Goal: Task Accomplishment & Management: Manage account settings

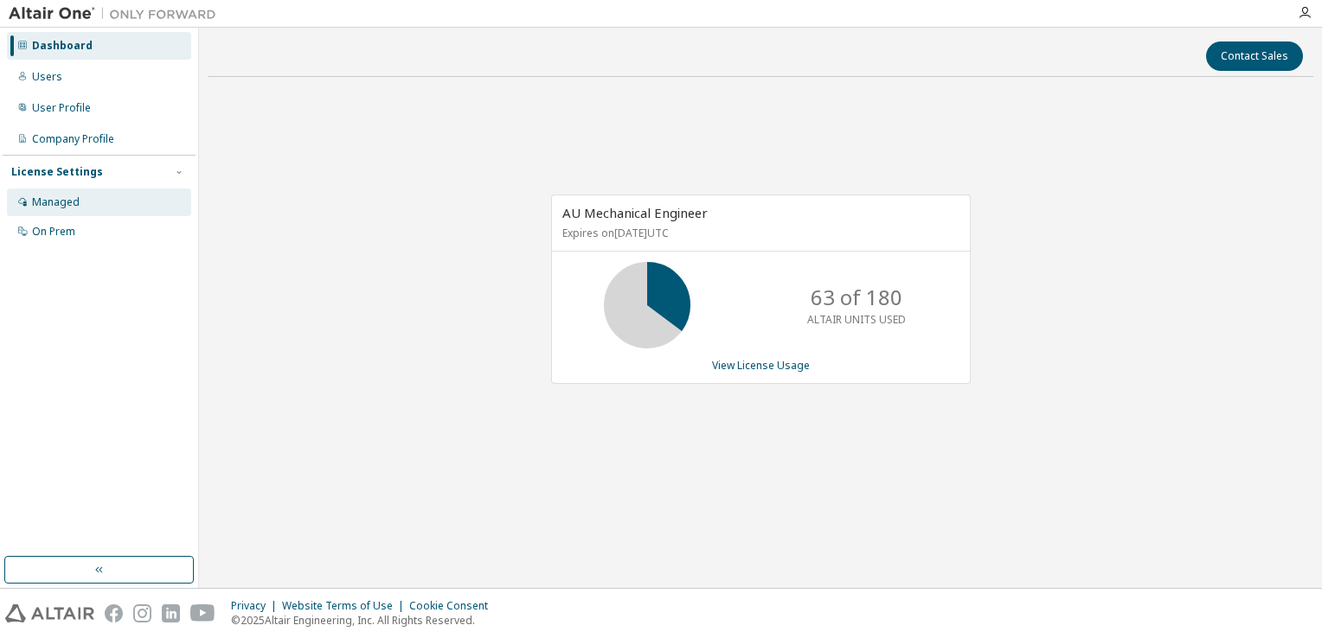
click at [78, 197] on div "Managed" at bounding box center [99, 203] width 184 height 28
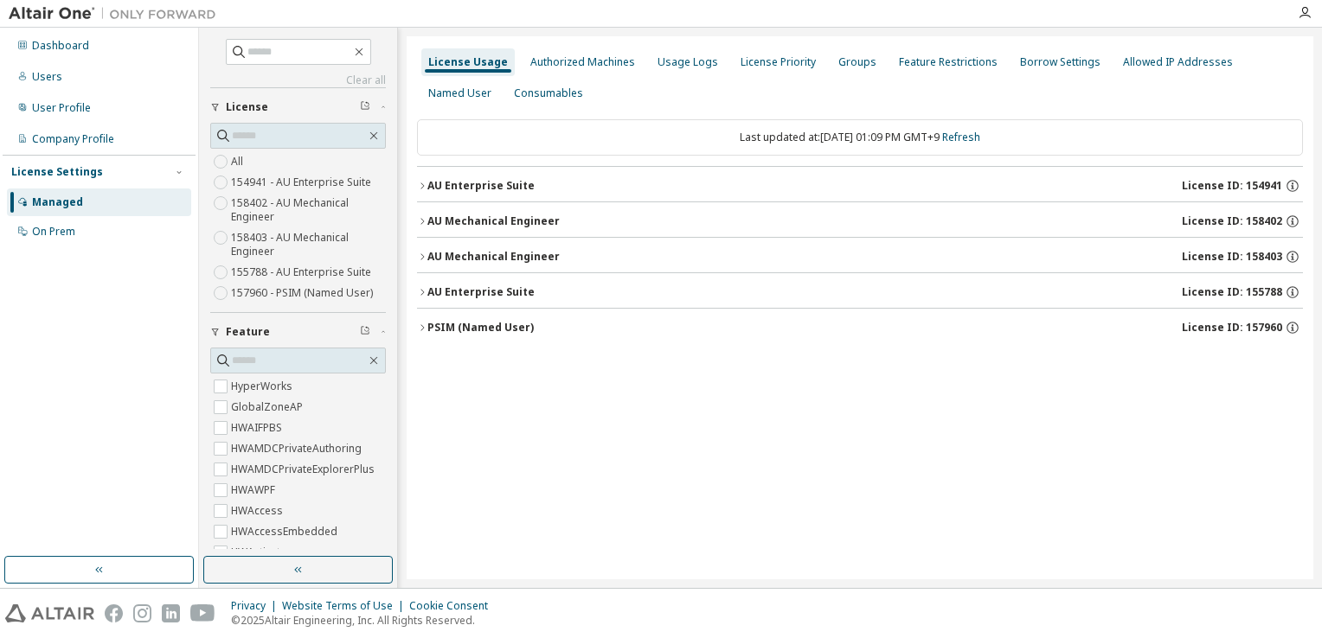
drag, startPoint x: 682, startPoint y: 440, endPoint x: 821, endPoint y: 289, distance: 205.1
click at [771, 364] on div "License Usage Authorized Machines Usage Logs License Priority Groups Feature Re…" at bounding box center [860, 307] width 907 height 543
click at [423, 292] on icon "button" at bounding box center [421, 292] width 3 height 6
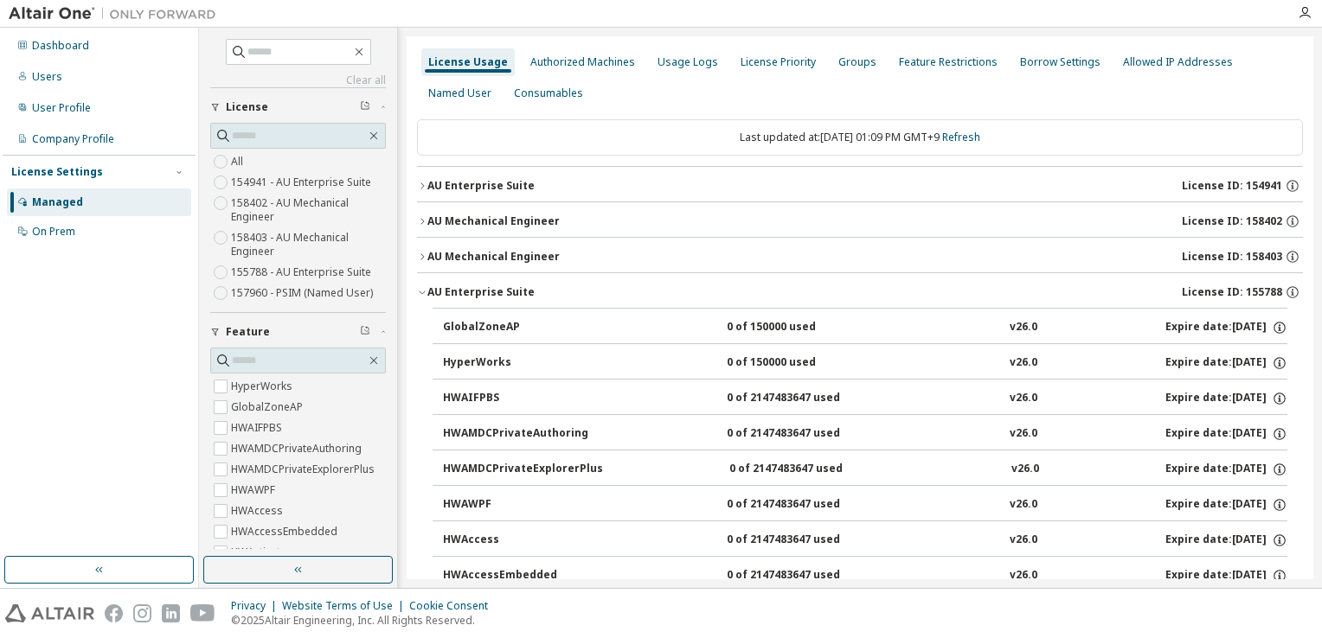
click at [422, 187] on icon "button" at bounding box center [421, 186] width 3 height 6
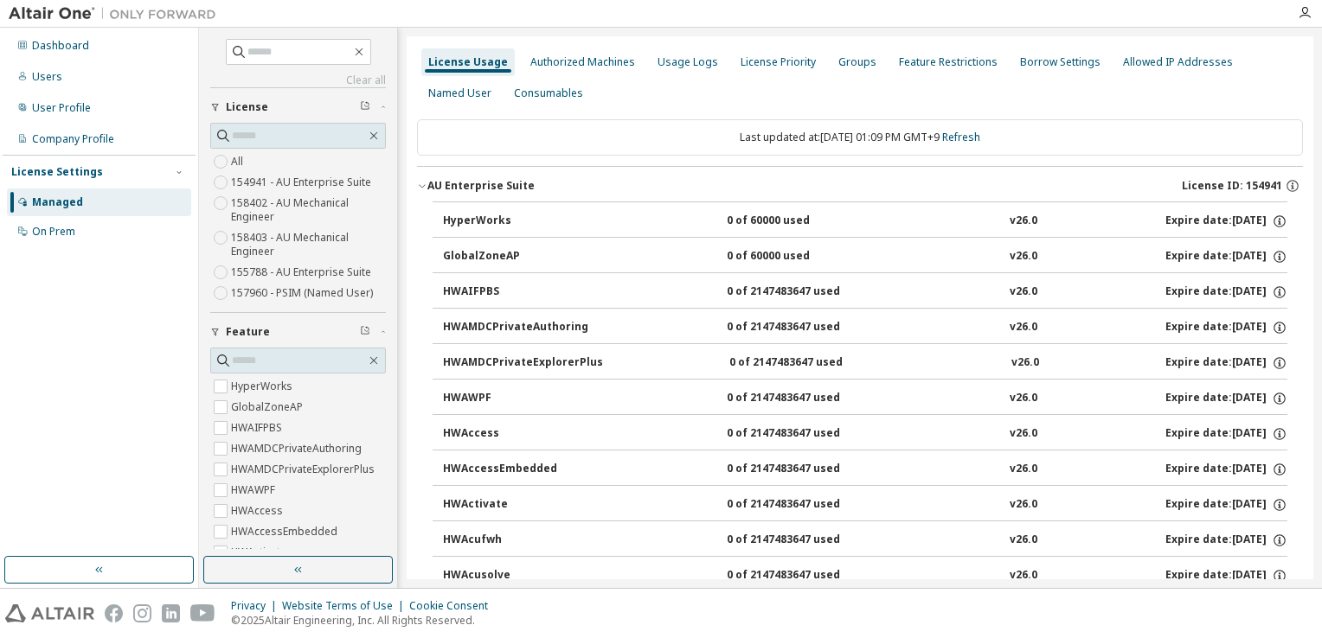
click at [417, 189] on icon "button" at bounding box center [422, 186] width 10 height 10
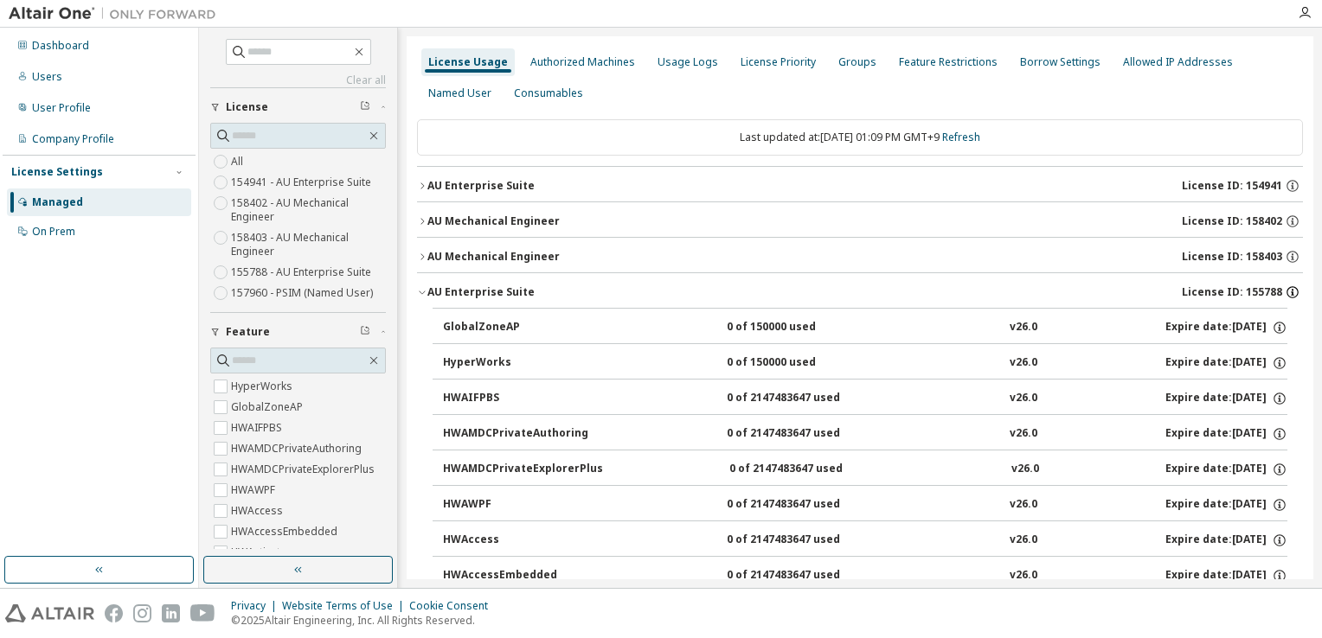
click at [1286, 293] on icon "button" at bounding box center [1292, 292] width 12 height 12
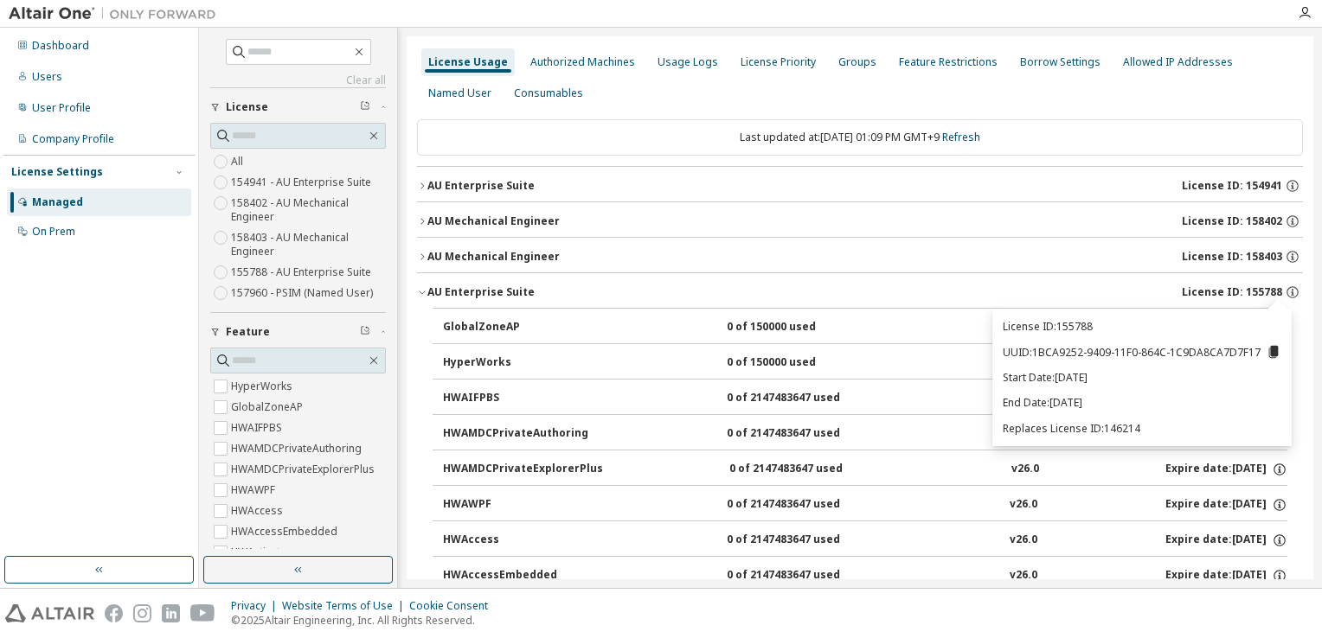
click at [427, 294] on div "AU Enterprise Suite" at bounding box center [480, 292] width 107 height 14
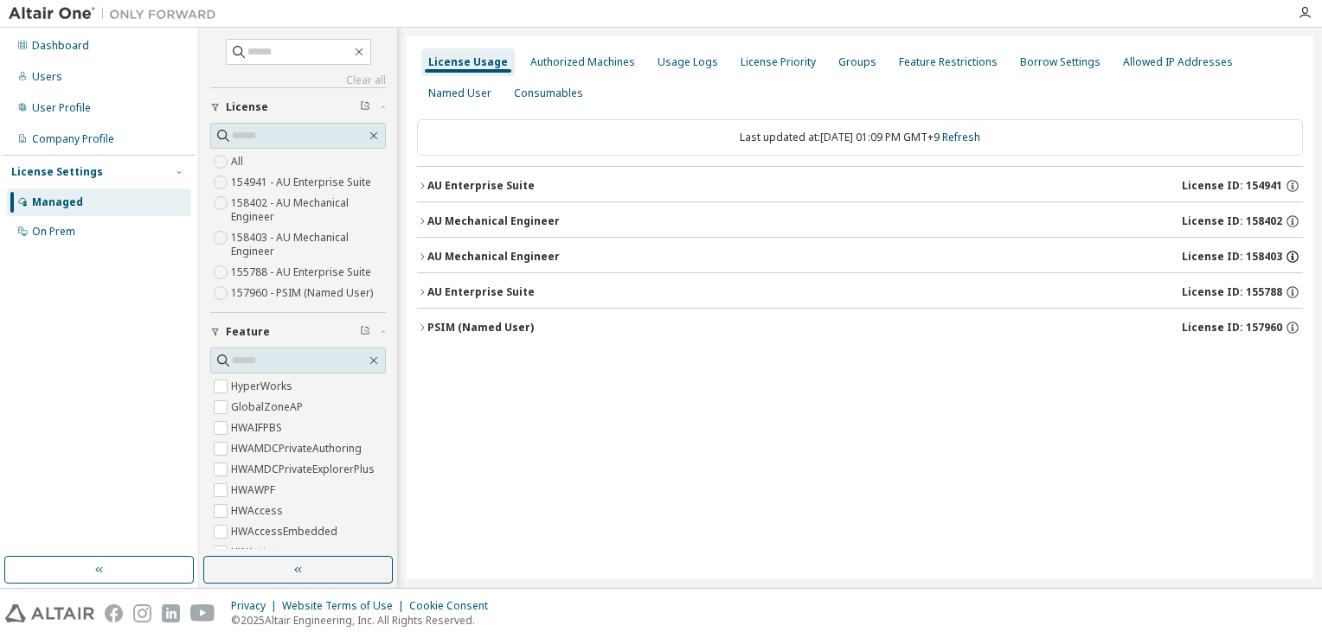
click at [1293, 258] on icon "button" at bounding box center [1293, 257] width 16 height 16
click at [1289, 220] on icon "button" at bounding box center [1293, 222] width 16 height 16
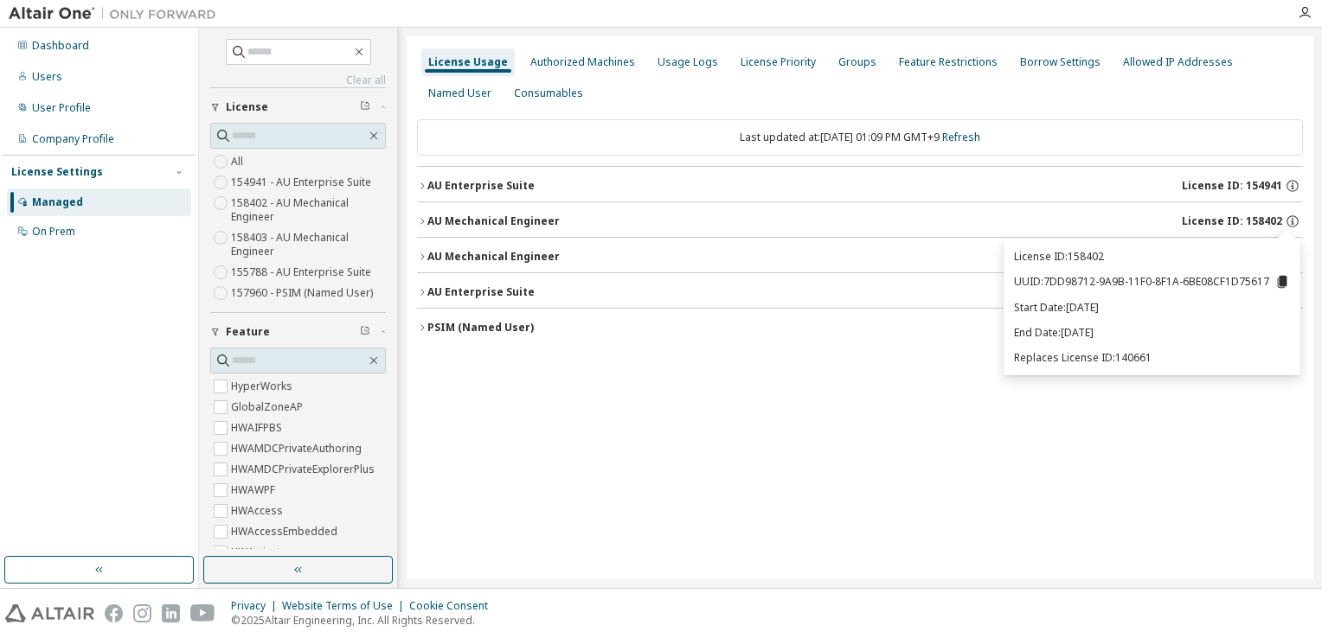
click at [968, 445] on div "License Usage Authorized Machines Usage Logs License Priority Groups Feature Re…" at bounding box center [860, 307] width 907 height 543
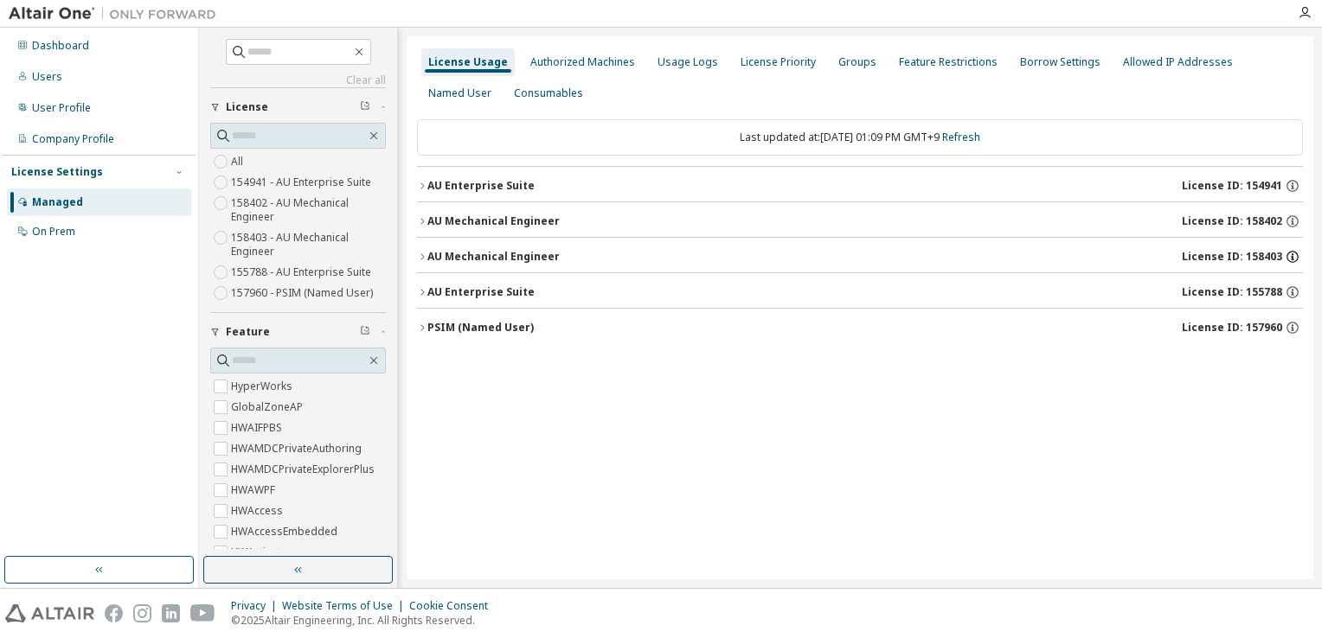
click at [1295, 253] on icon "button" at bounding box center [1293, 257] width 16 height 16
click at [1287, 293] on icon "button" at bounding box center [1292, 292] width 12 height 12
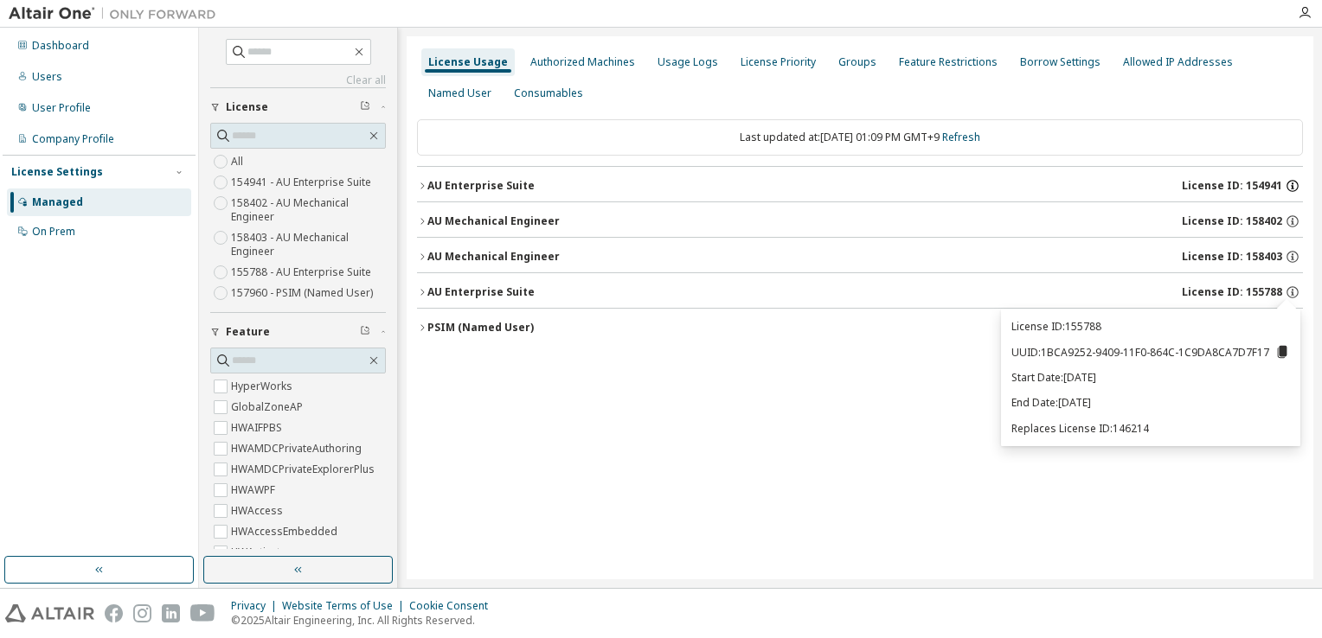
click at [1291, 185] on icon "button" at bounding box center [1293, 186] width 16 height 16
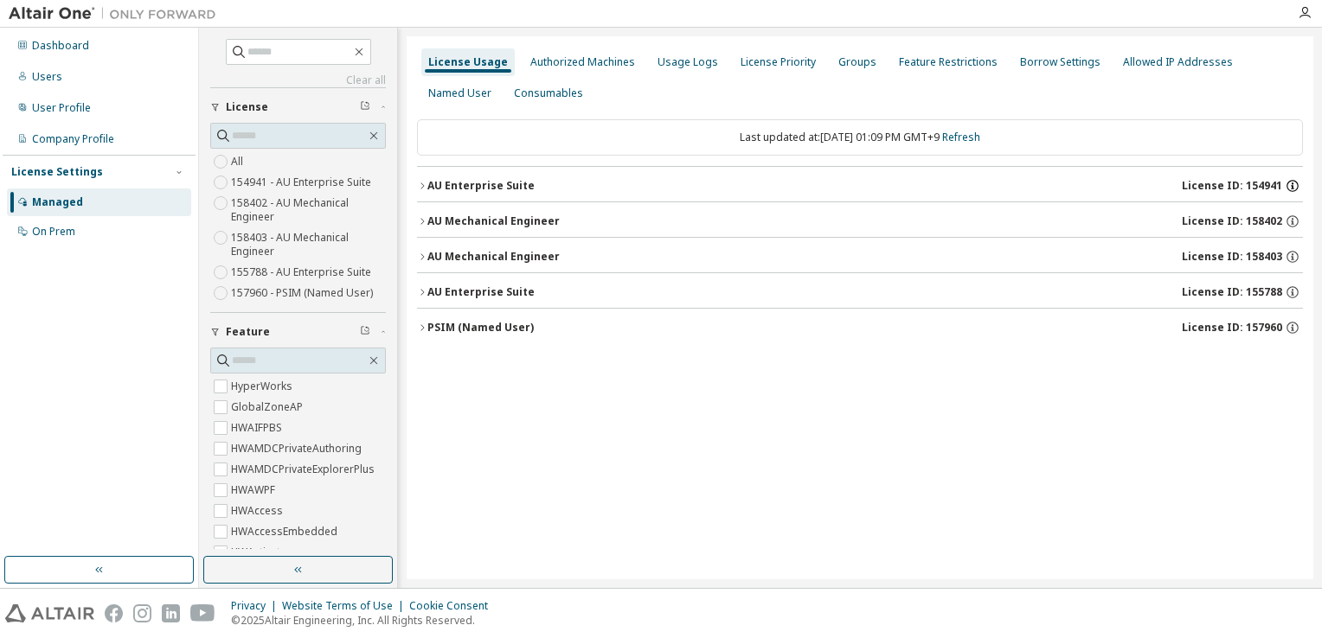
click at [1291, 189] on icon "button" at bounding box center [1292, 187] width 3 height 4
click at [417, 224] on icon "button" at bounding box center [422, 221] width 10 height 10
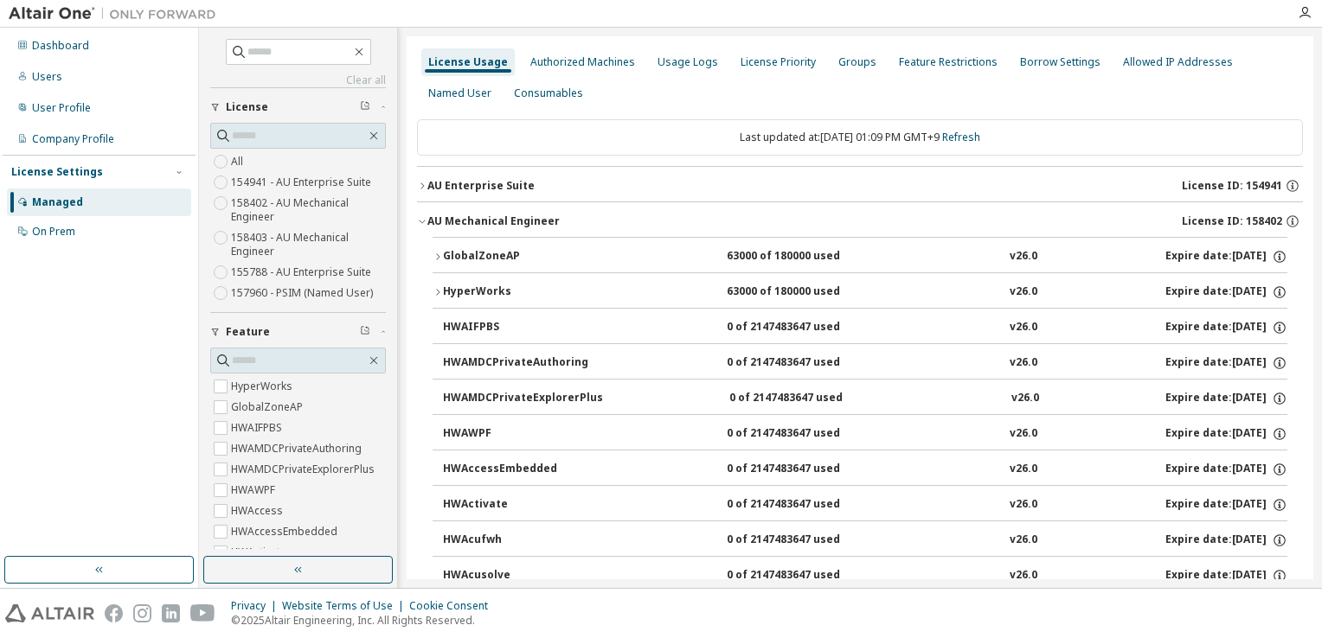
click at [424, 224] on icon "button" at bounding box center [422, 221] width 10 height 10
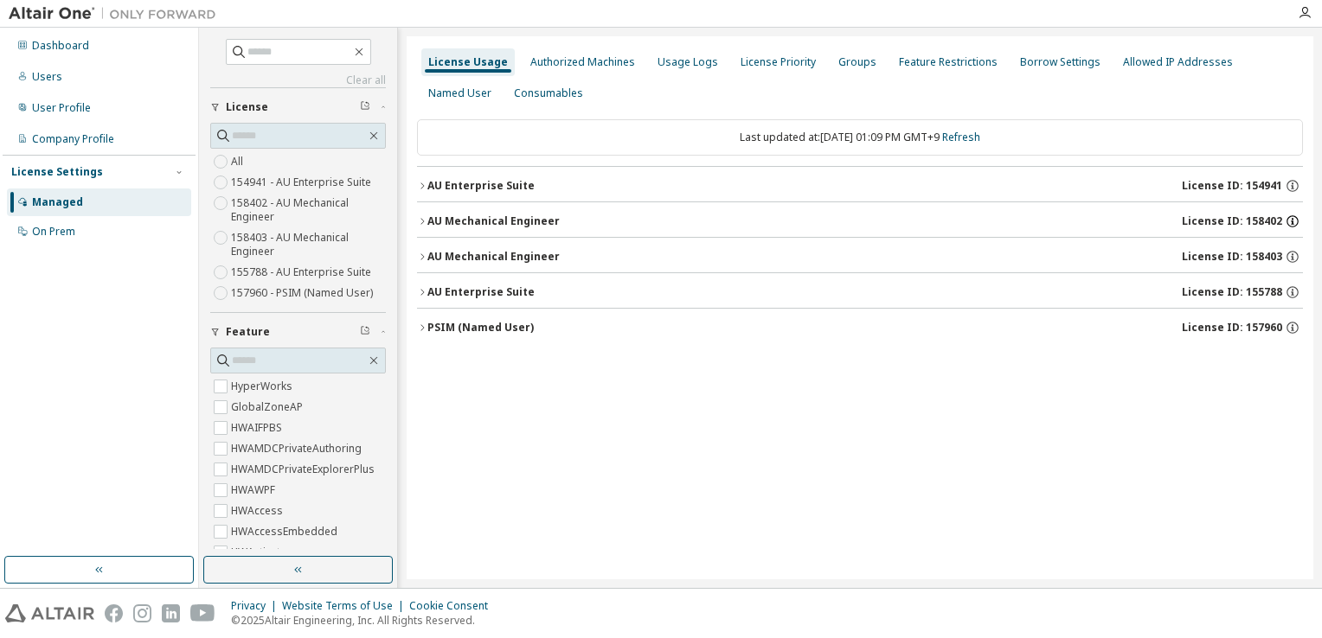
click at [1291, 218] on icon "button" at bounding box center [1293, 222] width 16 height 16
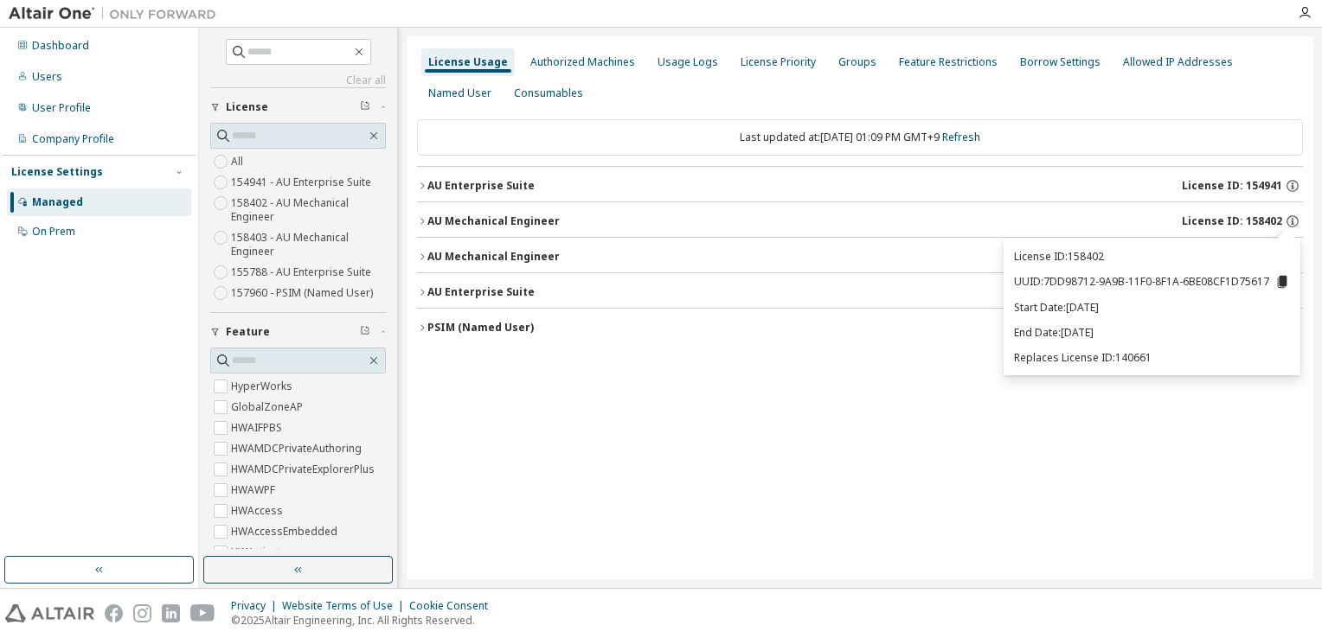
click at [24, 490] on div "Dashboard Users User Profile Company Profile License Settings Managed On Prem" at bounding box center [99, 292] width 193 height 524
